Goal: Information Seeking & Learning: Learn about a topic

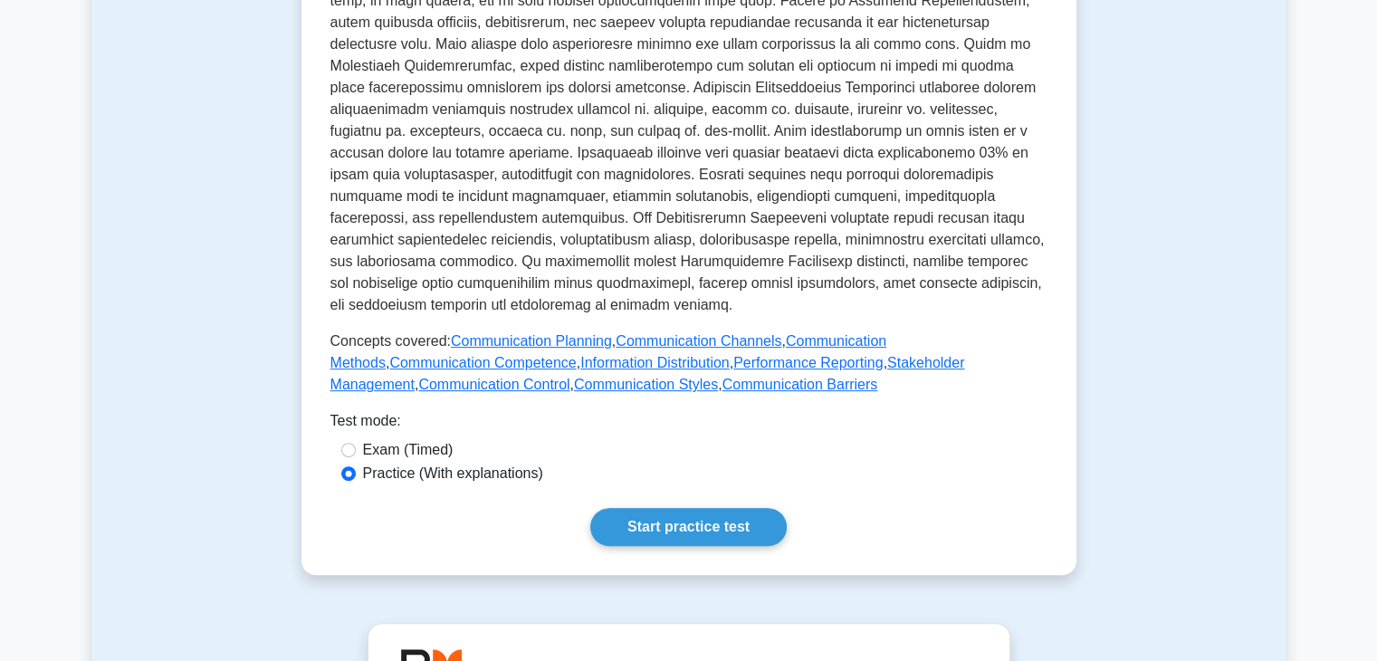
scroll to position [688, 0]
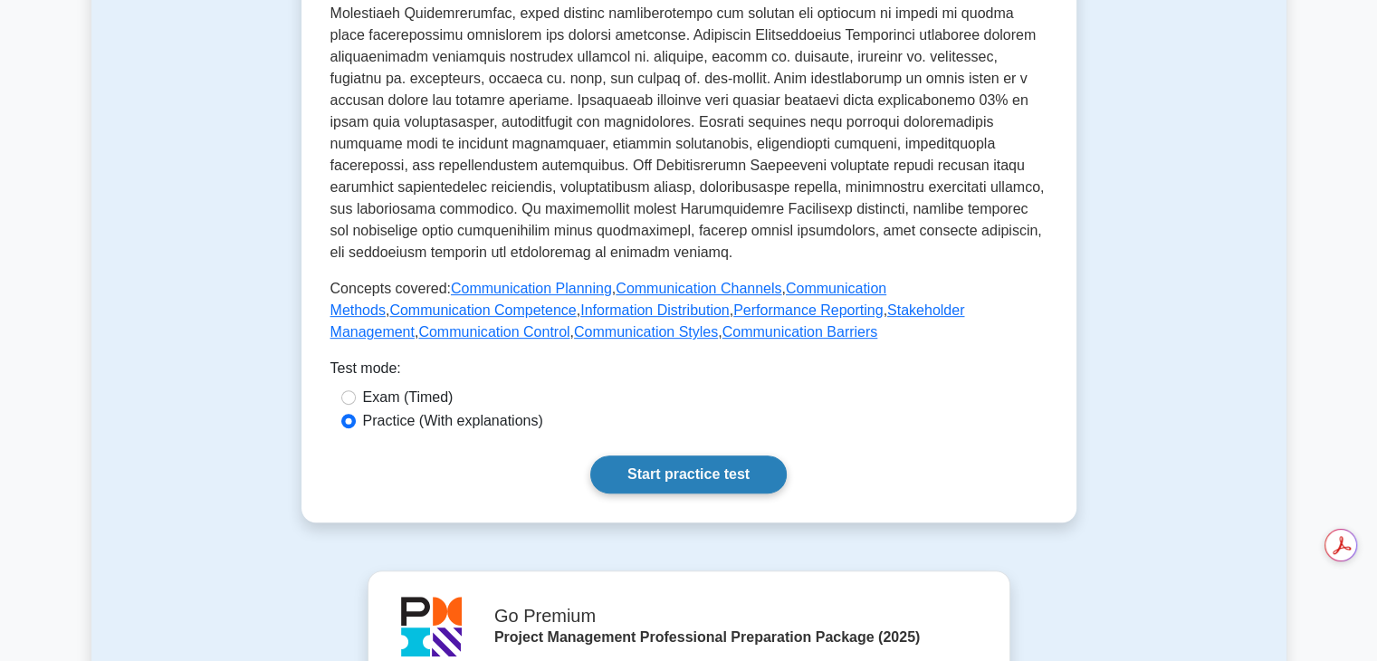
click at [684, 455] on link "Start practice test" at bounding box center [688, 474] width 196 height 38
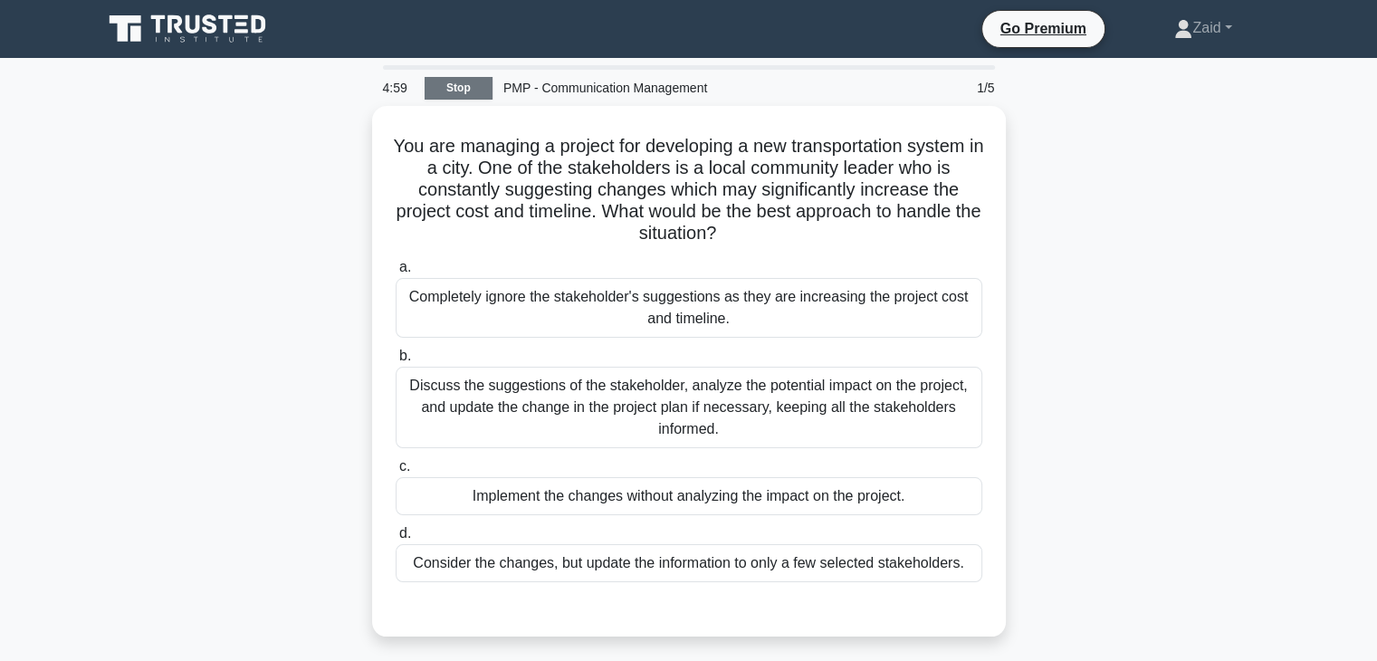
click at [464, 94] on link "Stop" at bounding box center [459, 88] width 68 height 23
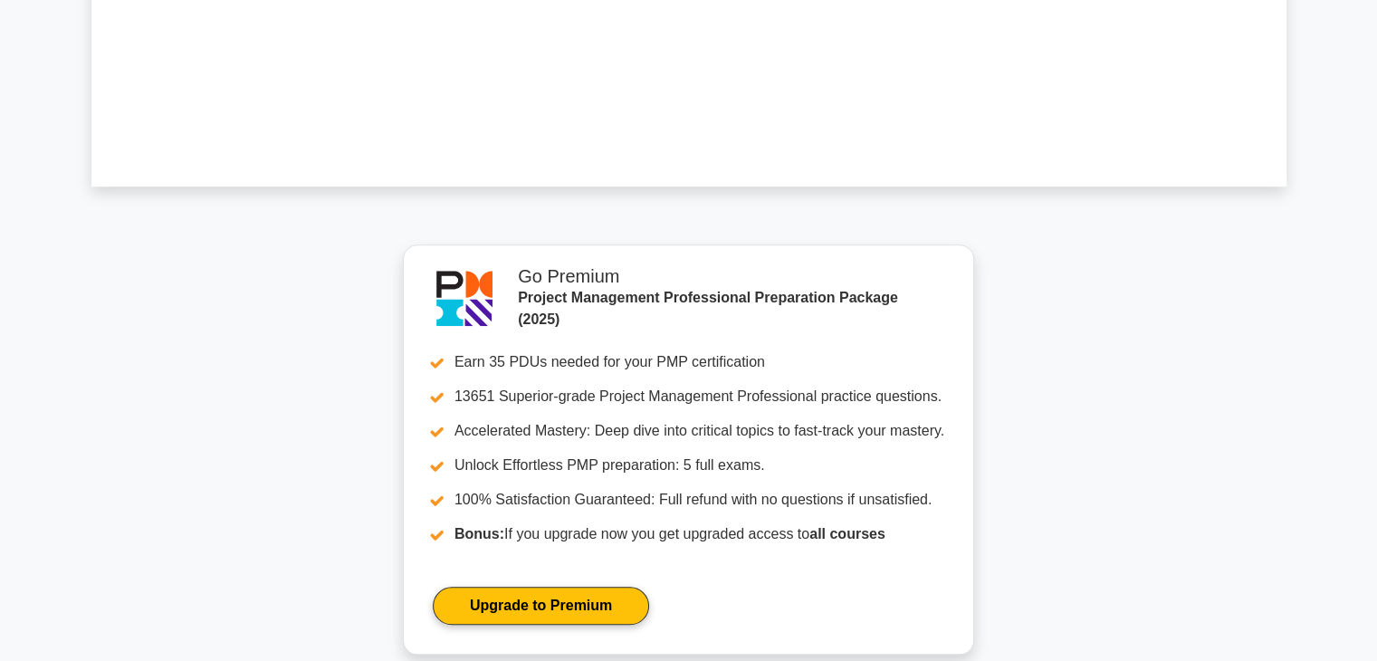
scroll to position [1562, 0]
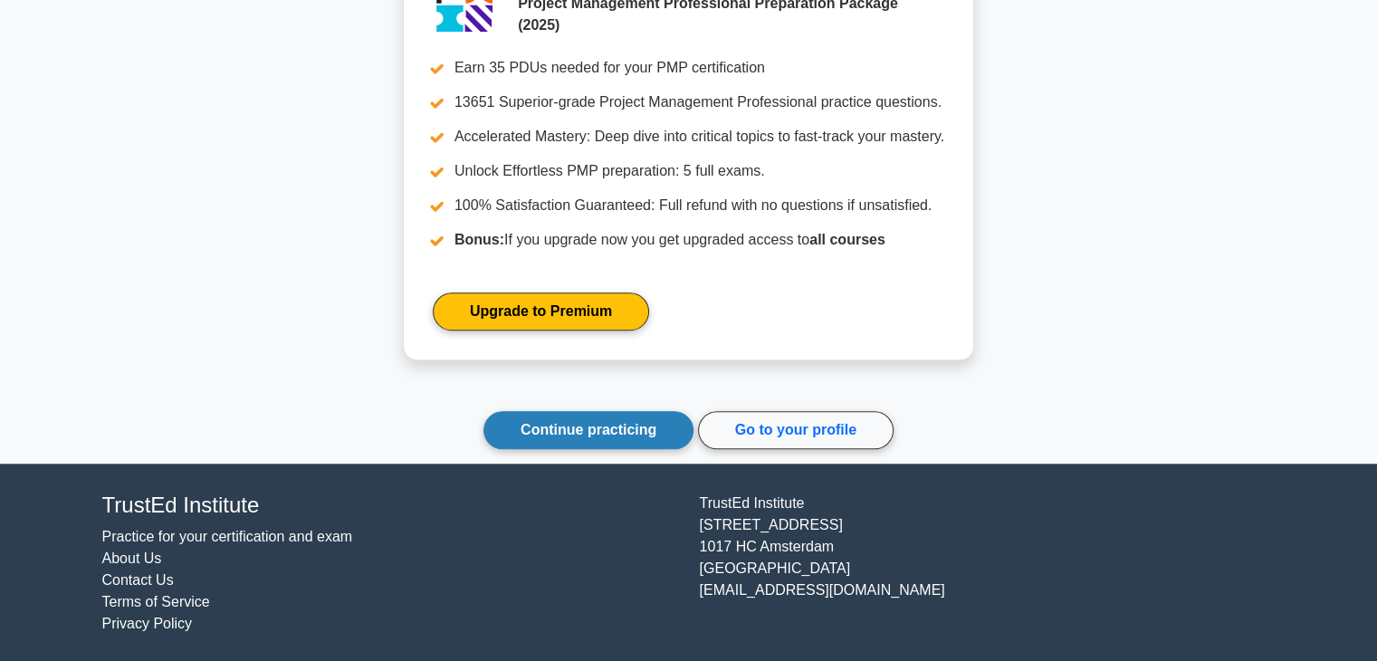
click at [581, 435] on link "Continue practicing" at bounding box center [588, 430] width 210 height 38
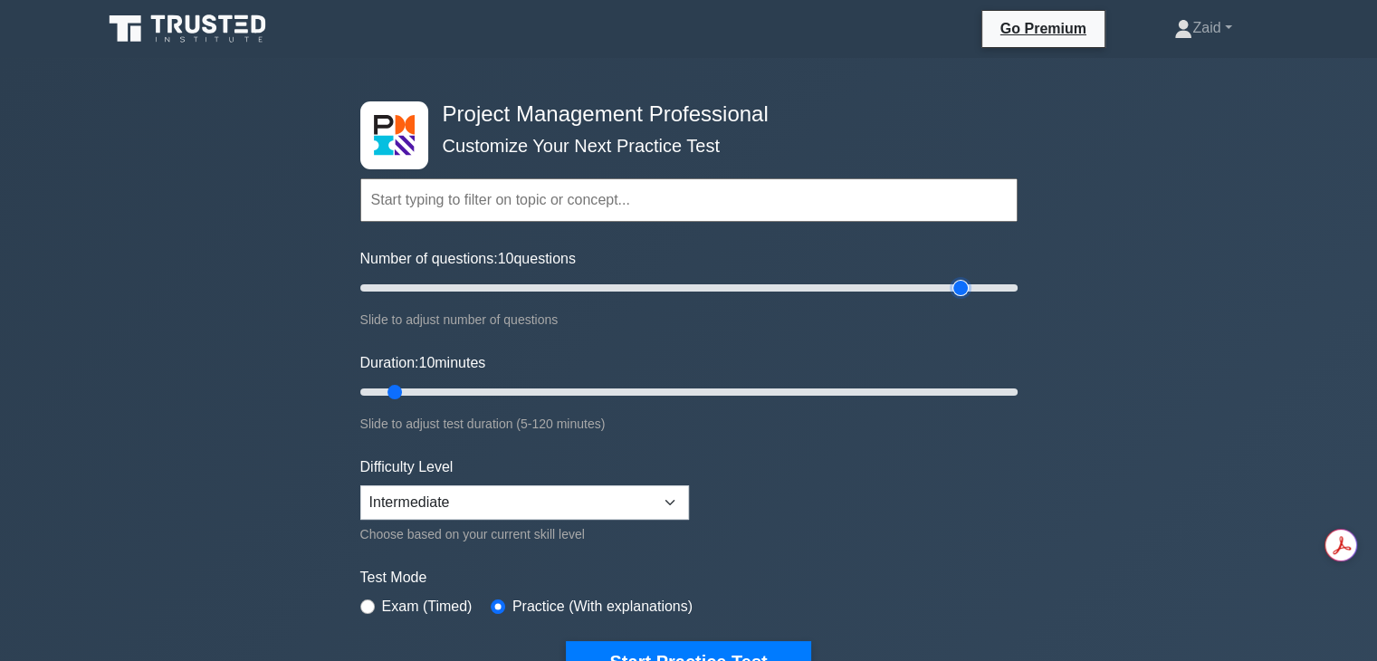
click at [958, 287] on input "Number of questions: 10 questions" at bounding box center [688, 288] width 657 height 22
type input "180"
click at [947, 287] on input "Number of questions: 180 questions" at bounding box center [688, 288] width 657 height 22
type input "120"
click at [1012, 387] on input "Duration: 120 minutes" at bounding box center [688, 392] width 657 height 22
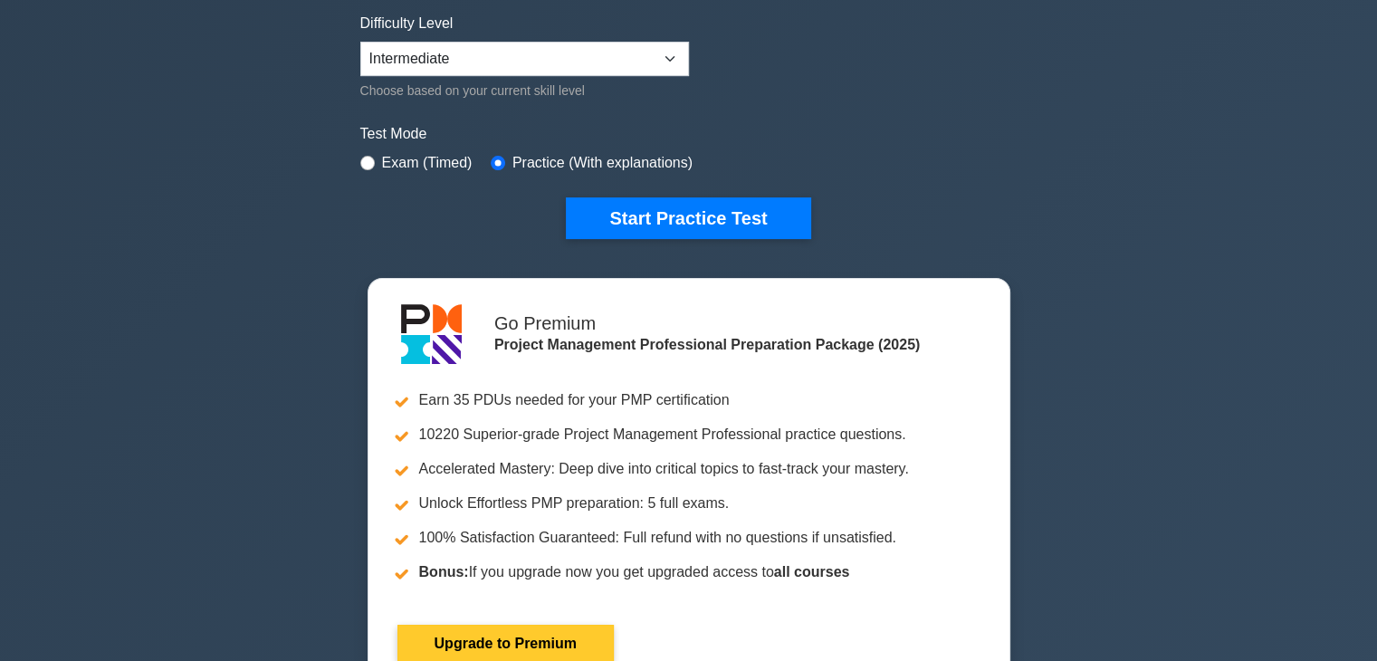
scroll to position [471, 0]
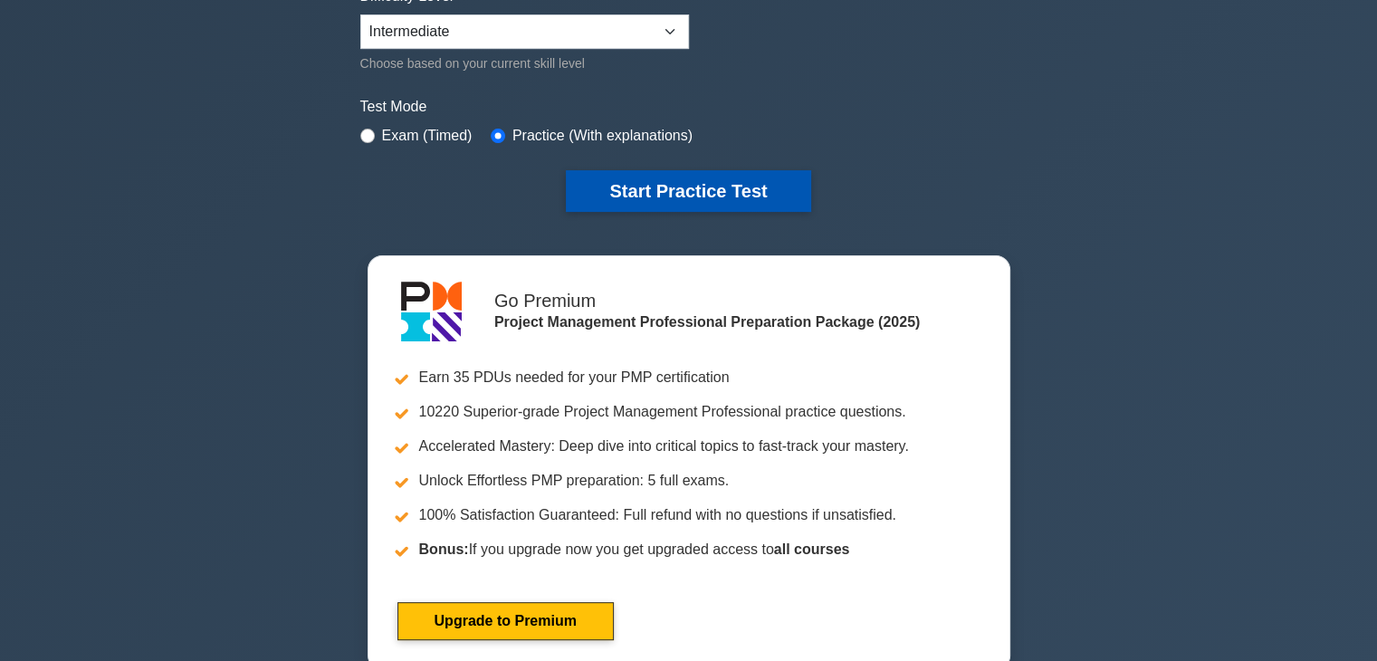
click at [748, 182] on button "Start Practice Test" at bounding box center [688, 191] width 244 height 42
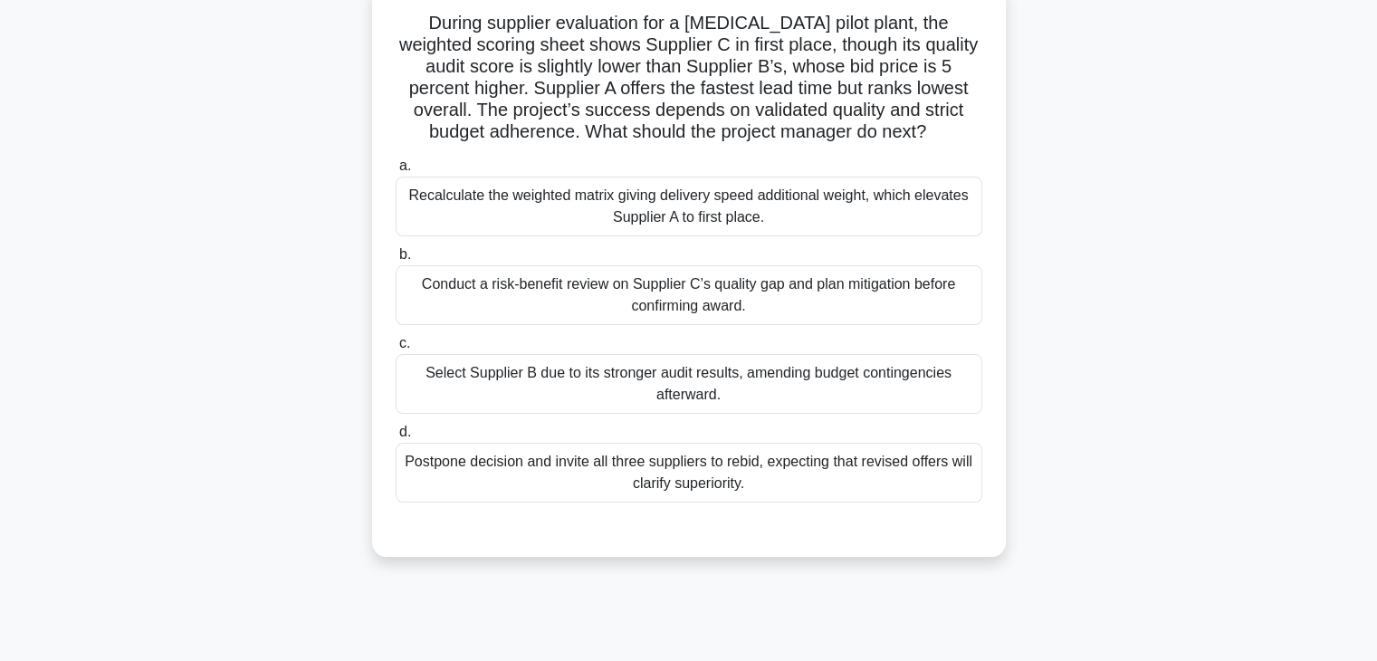
scroll to position [111, 0]
